Goal: Task Accomplishment & Management: Manage account settings

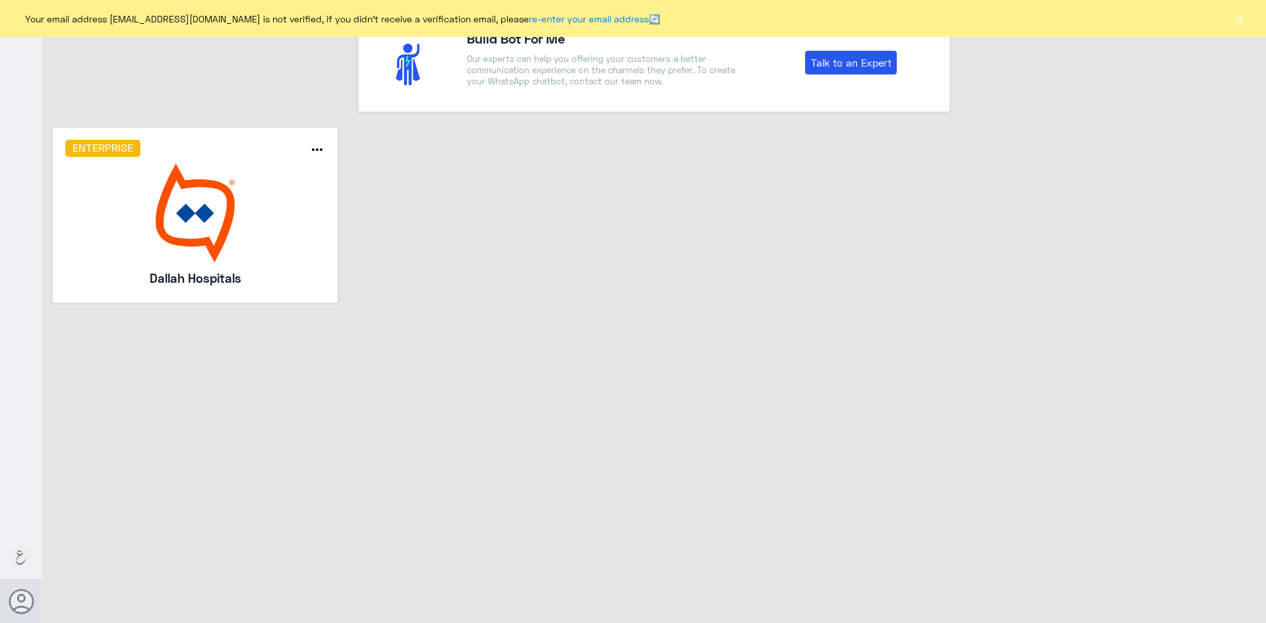
click at [245, 240] on img at bounding box center [195, 213] width 261 height 99
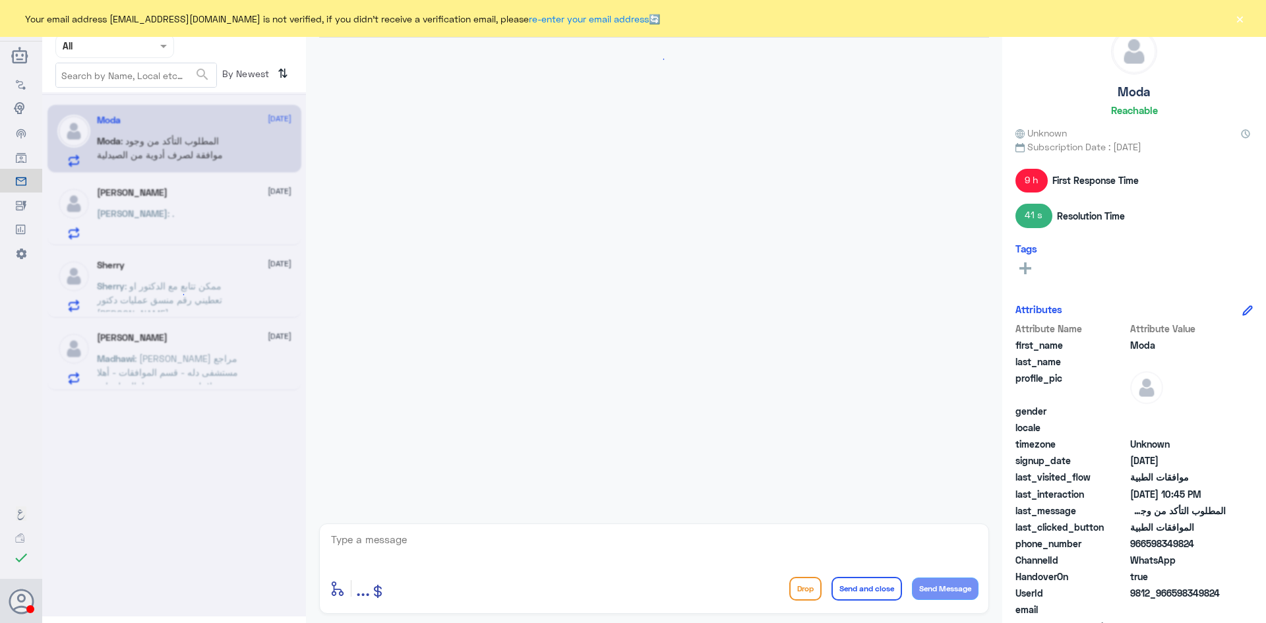
scroll to position [1357, 0]
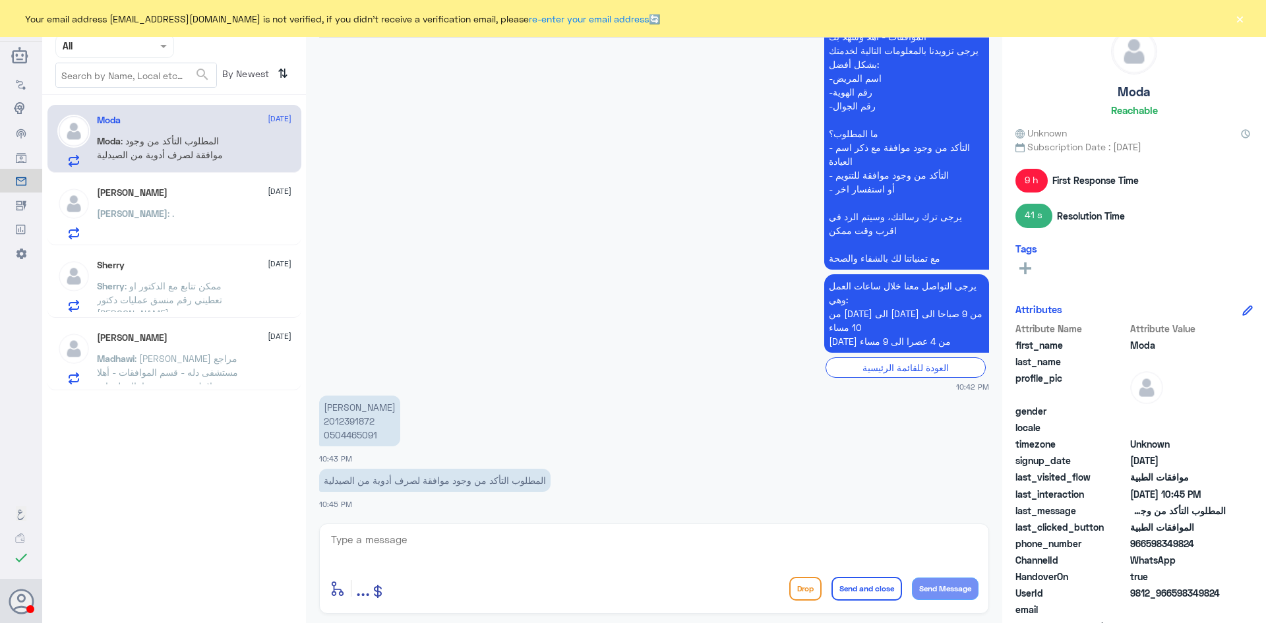
click at [1237, 17] on button "×" at bounding box center [1239, 18] width 13 height 13
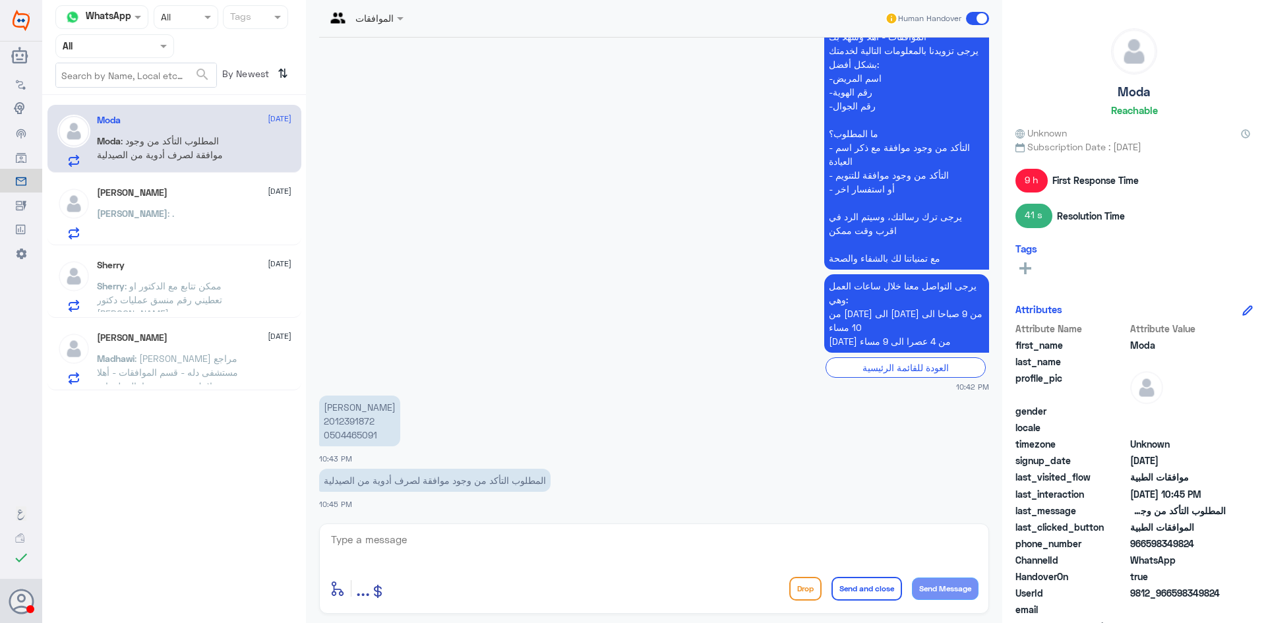
click at [141, 49] on div at bounding box center [114, 45] width 117 height 15
click at [121, 123] on div "Your Inbox" at bounding box center [114, 134] width 119 height 30
